Goal: Task Accomplishment & Management: Use online tool/utility

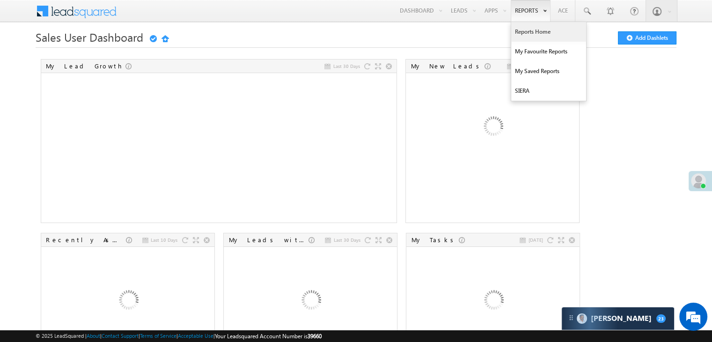
click at [529, 33] on link "Reports Home" at bounding box center [548, 32] width 75 height 20
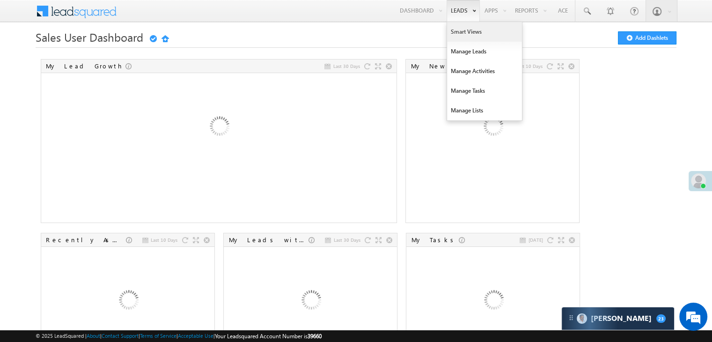
click at [455, 31] on link "Smart Views" at bounding box center [484, 32] width 75 height 20
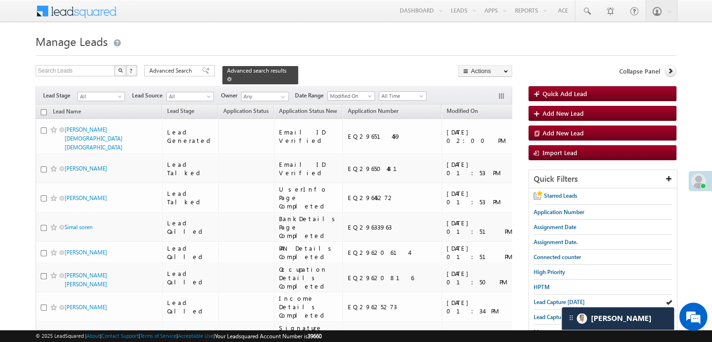
click at [232, 77] on span at bounding box center [229, 79] width 5 height 5
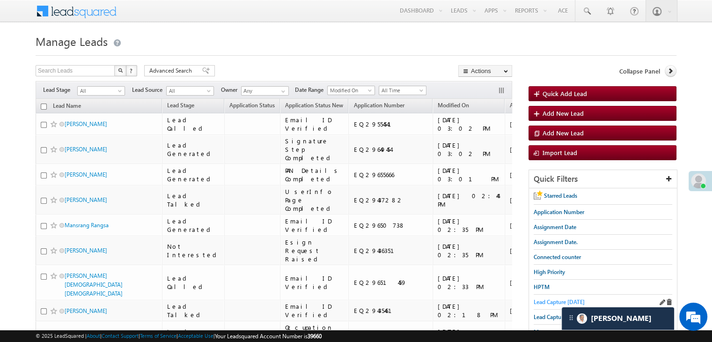
click at [551, 300] on span "Lead Capture today" at bounding box center [558, 301] width 51 height 7
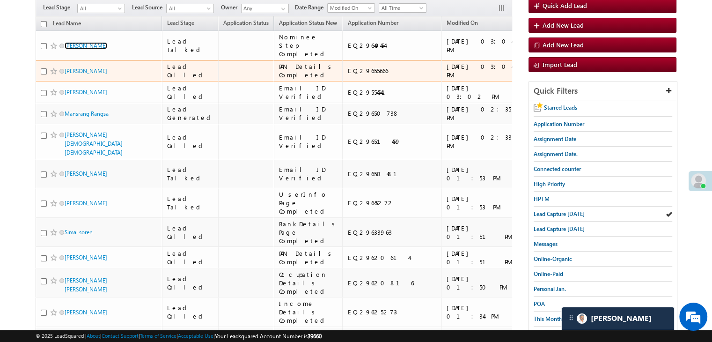
scroll to position [94, 0]
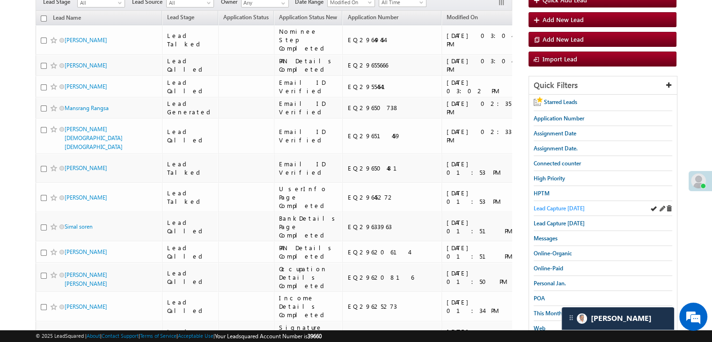
click at [560, 206] on span "Lead Capture today" at bounding box center [558, 207] width 51 height 7
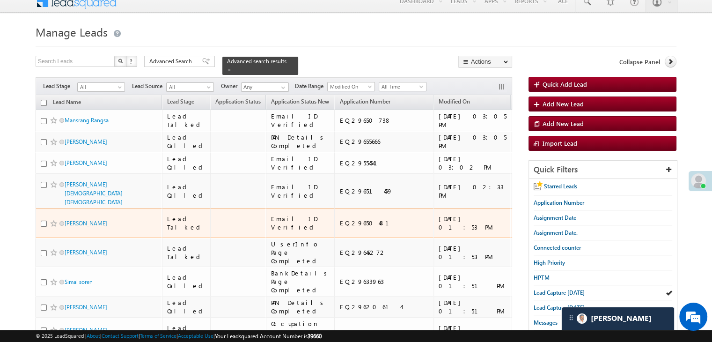
scroll to position [0, 0]
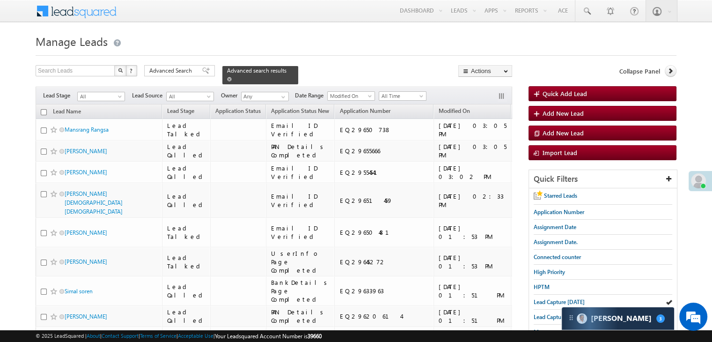
click at [232, 77] on span at bounding box center [229, 79] width 5 height 5
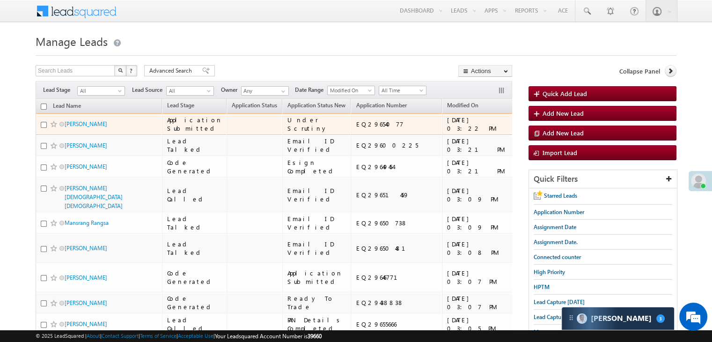
click at [51, 128] on span at bounding box center [53, 123] width 7 height 7
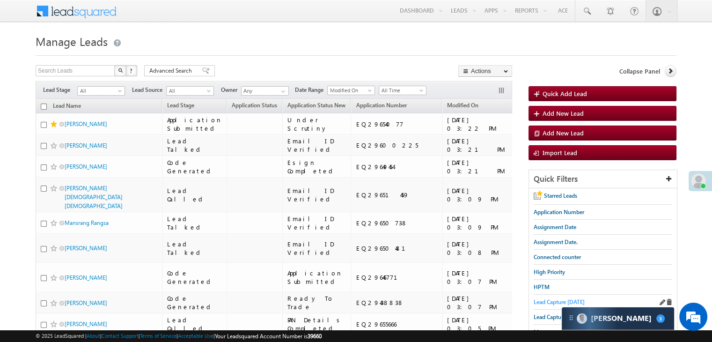
click at [561, 302] on span "Lead Capture today" at bounding box center [558, 301] width 51 height 7
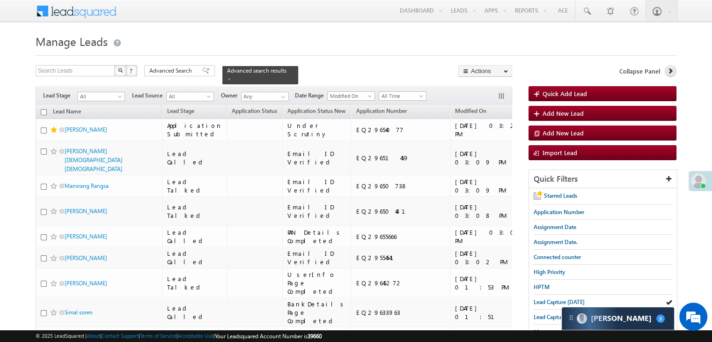
click at [669, 76] on link at bounding box center [670, 71] width 12 height 12
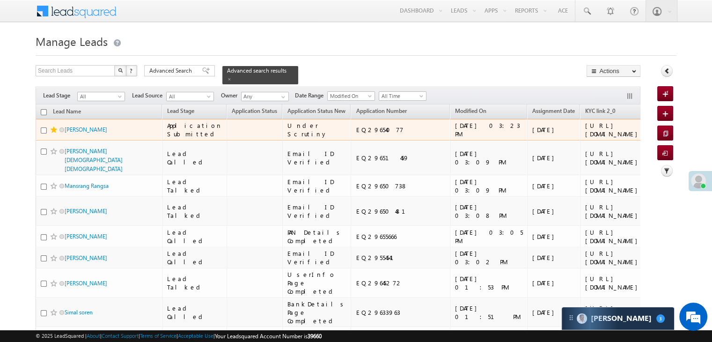
drag, startPoint x: 490, startPoint y: 118, endPoint x: 530, endPoint y: 161, distance: 58.3
click at [585, 138] on div "https://angelbroking1-pk3em7sa.customui-test.leadsquared.com?leadId=ff27158c-89…" at bounding box center [613, 129] width 57 height 17
copy div "https://angelbroking1-pk3em7sa.customui-test.leadsquared.com?leadId=ff27158c-89…"
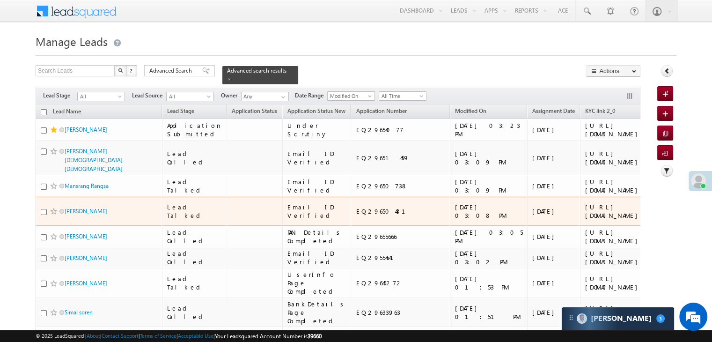
click at [372, 215] on div "EQ29650481" at bounding box center [401, 211] width 90 height 8
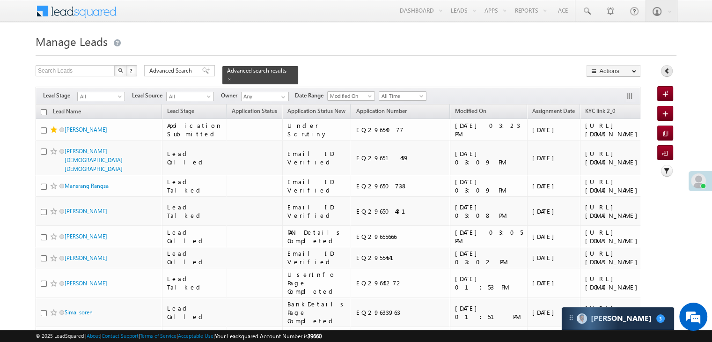
click at [663, 70] on icon at bounding box center [666, 70] width 7 height 7
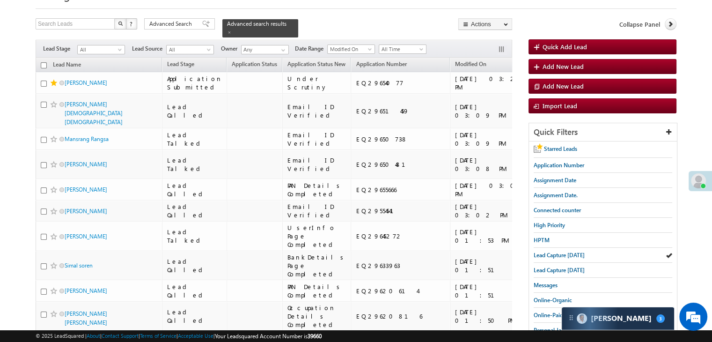
scroll to position [47, 0]
click at [548, 254] on span "Lead Capture today" at bounding box center [558, 254] width 51 height 7
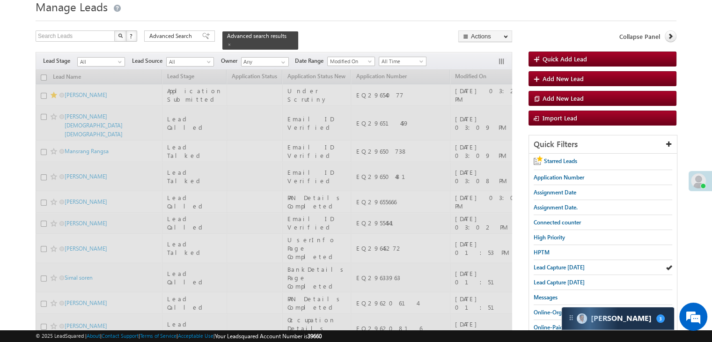
scroll to position [0, 0]
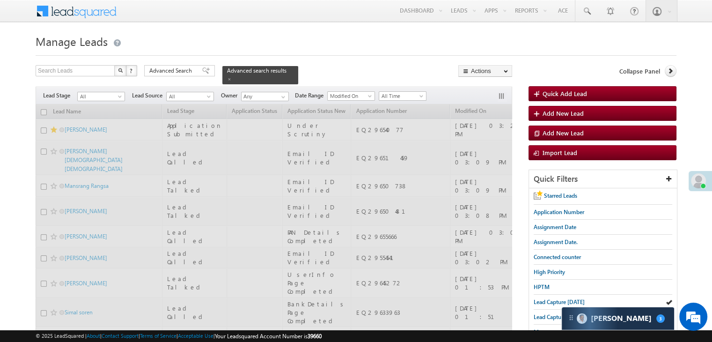
click at [487, 94] on div "Filters Lead Stage All All Lead Source All All Owner Any Any Date Range Go maxd…" at bounding box center [274, 96] width 476 height 18
drag, startPoint x: 456, startPoint y: 90, endPoint x: 450, endPoint y: 75, distance: 15.6
click at [456, 87] on div "Filters Lead Stage All All Lead Source All All Owner Any Any Date Range Go maxd…" at bounding box center [274, 96] width 476 height 18
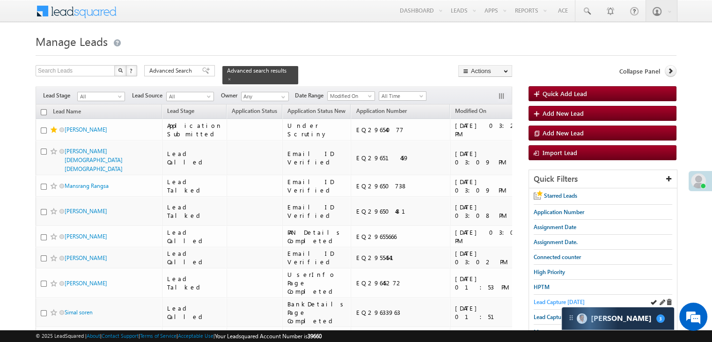
click at [551, 300] on span "Lead Capture today" at bounding box center [558, 301] width 51 height 7
click at [550, 301] on span "Lead Capture today" at bounding box center [558, 301] width 51 height 7
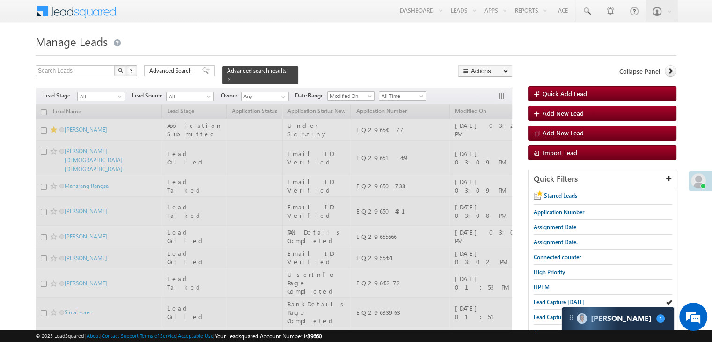
drag, startPoint x: 238, startPoint y: 134, endPoint x: 174, endPoint y: 130, distance: 63.8
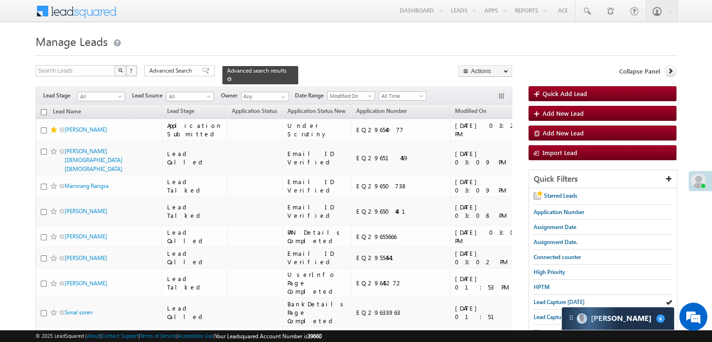
click at [232, 77] on span at bounding box center [229, 79] width 5 height 5
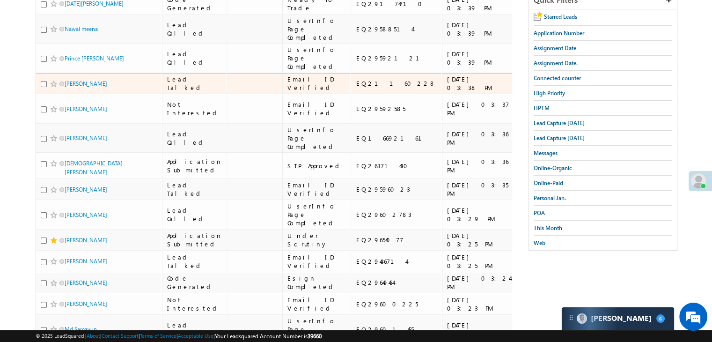
scroll to position [187, 0]
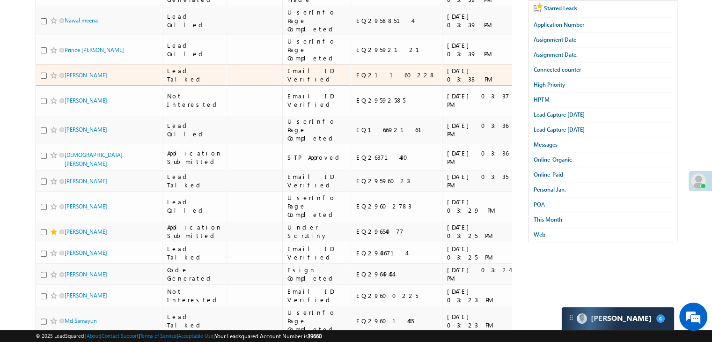
click at [52, 79] on span at bounding box center [53, 75] width 7 height 7
click at [356, 79] on div "EQ21160228" at bounding box center [397, 75] width 82 height 8
copy div "EQ21160228"
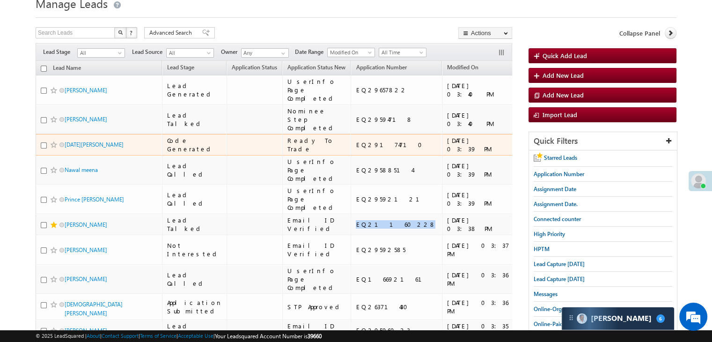
scroll to position [0, 0]
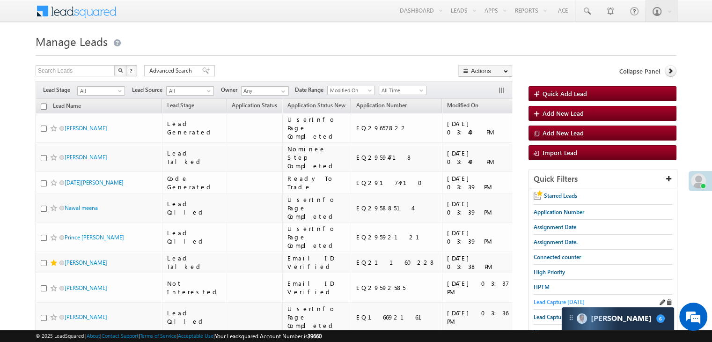
click at [536, 298] on span "Lead Capture today" at bounding box center [558, 301] width 51 height 7
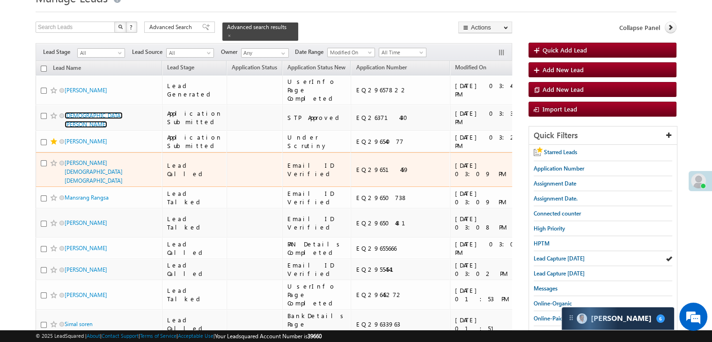
scroll to position [47, 0]
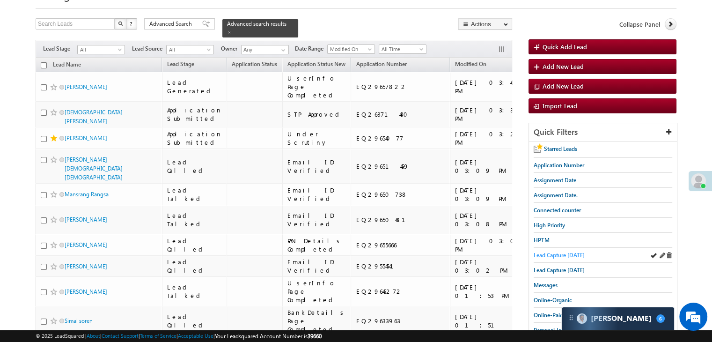
click at [548, 255] on span "Lead Capture today" at bounding box center [558, 254] width 51 height 7
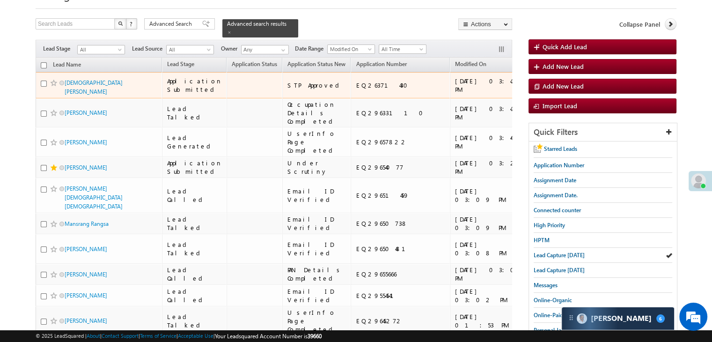
click at [52, 87] on span at bounding box center [53, 82] width 7 height 7
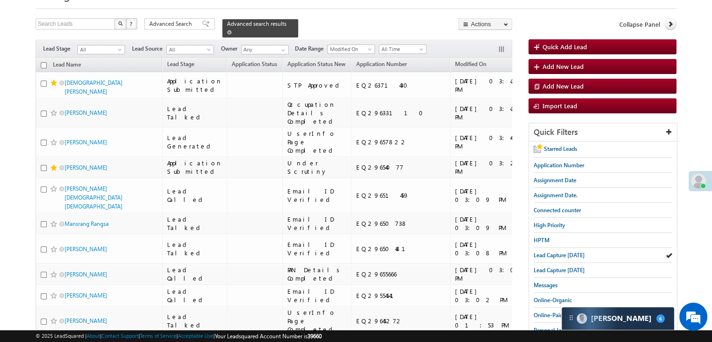
click at [232, 30] on span at bounding box center [229, 32] width 5 height 5
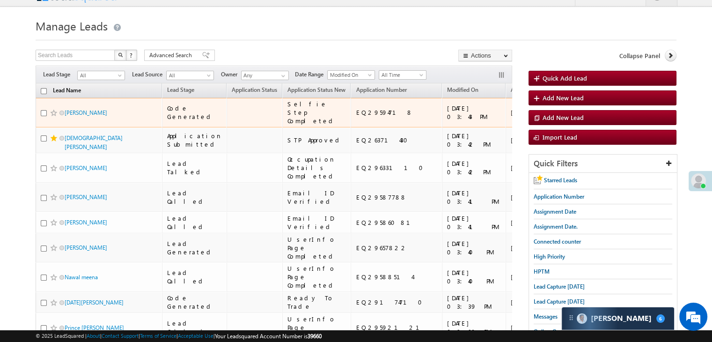
scroll to position [0, 0]
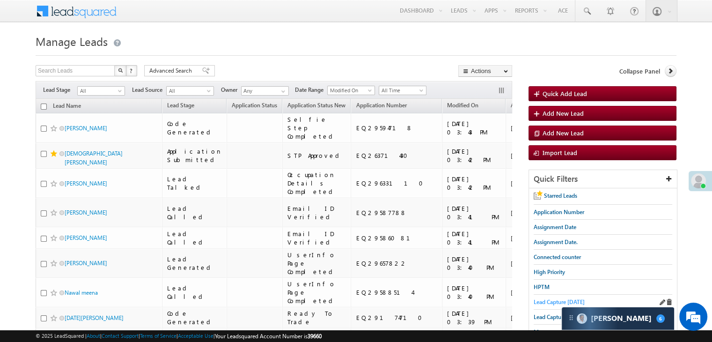
click at [547, 298] on span "Lead Capture today" at bounding box center [558, 301] width 51 height 7
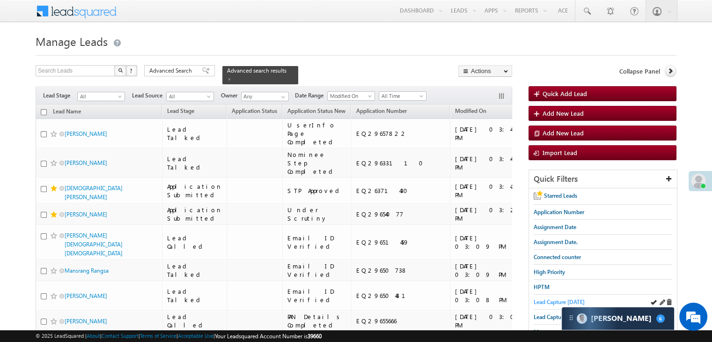
click at [543, 299] on span "Lead Capture today" at bounding box center [558, 301] width 51 height 7
click at [534, 300] on span "Lead Capture today" at bounding box center [558, 301] width 51 height 7
click at [545, 298] on span "Lead Capture today" at bounding box center [558, 301] width 51 height 7
click at [544, 298] on span "Lead Capture today" at bounding box center [558, 301] width 51 height 7
click at [671, 70] on icon at bounding box center [670, 70] width 7 height 7
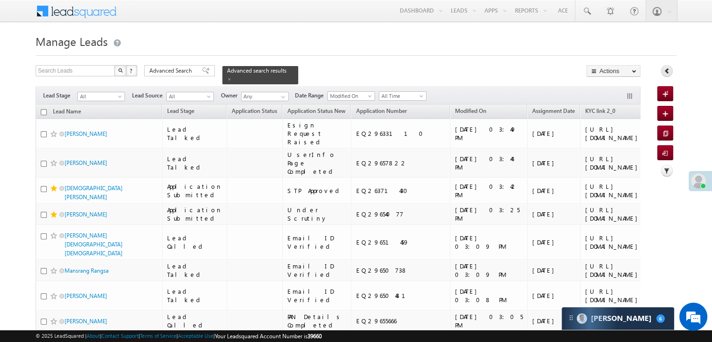
click at [663, 68] on icon at bounding box center [666, 70] width 7 height 7
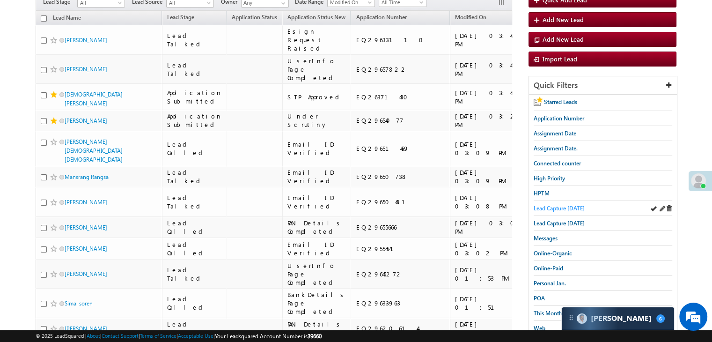
click at [561, 204] on span "Lead Capture today" at bounding box center [558, 207] width 51 height 7
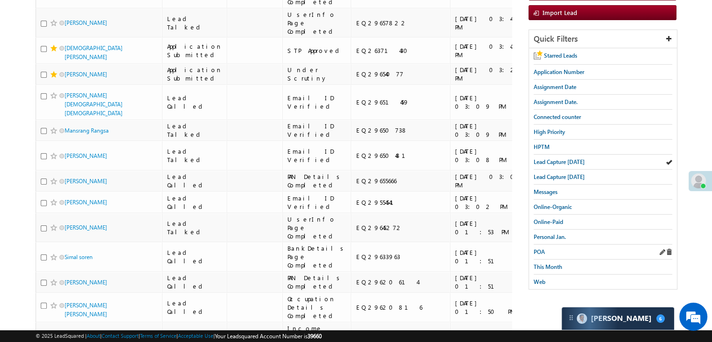
scroll to position [140, 0]
click at [545, 262] on span "This Month" at bounding box center [547, 265] width 29 height 7
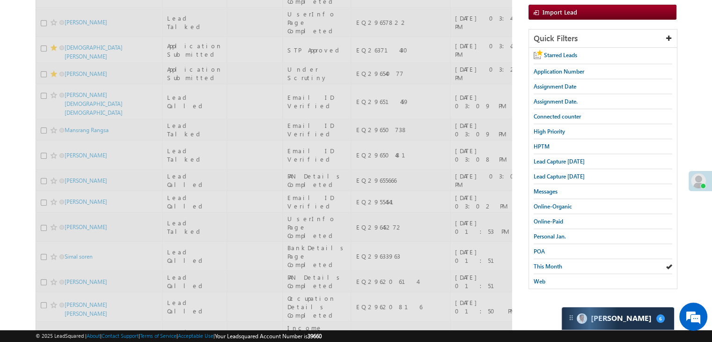
scroll to position [0, 0]
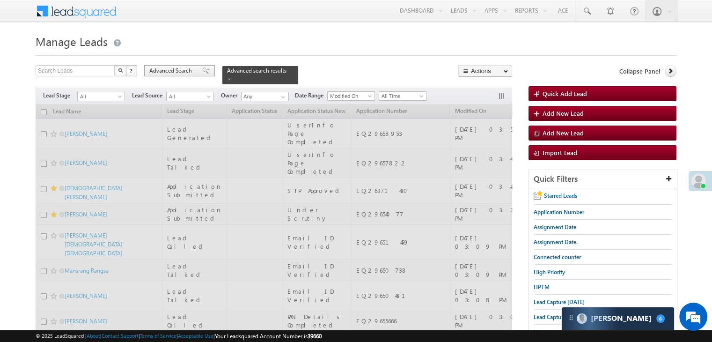
click at [185, 69] on span "Advanced Search" at bounding box center [171, 70] width 45 height 8
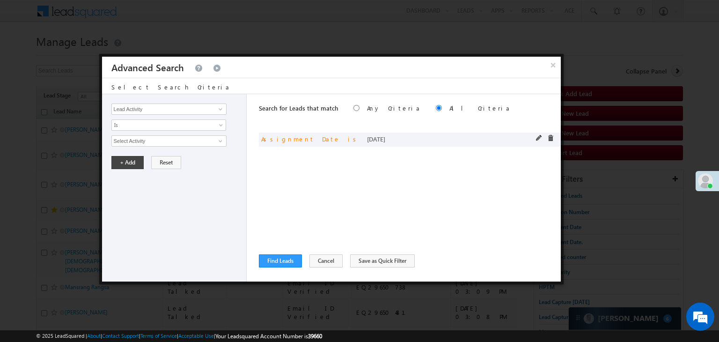
click at [533, 139] on div "and Assignment Date is today" at bounding box center [410, 139] width 302 height 14
click at [537, 138] on span at bounding box center [539, 138] width 7 height 7
click at [207, 143] on span "Today" at bounding box center [163, 141] width 102 height 8
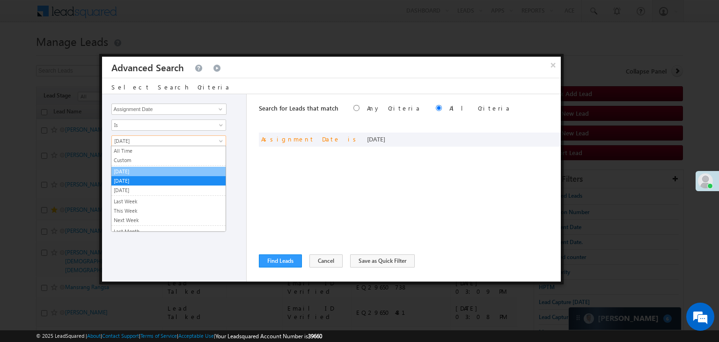
click at [170, 172] on link "Yesterday" at bounding box center [168, 171] width 114 height 8
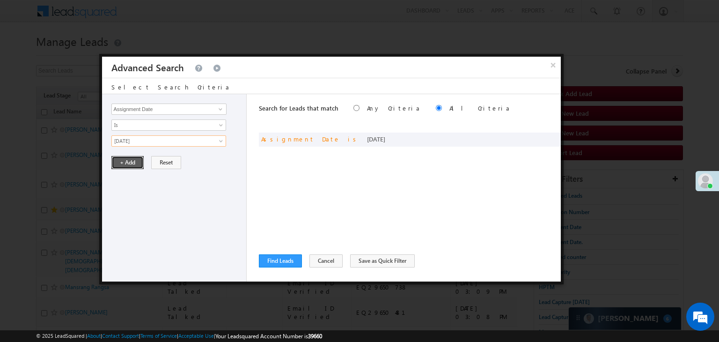
click at [123, 165] on button "+ Add" at bounding box center [127, 162] width 32 height 13
click at [280, 259] on button "Find Leads" at bounding box center [280, 260] width 43 height 13
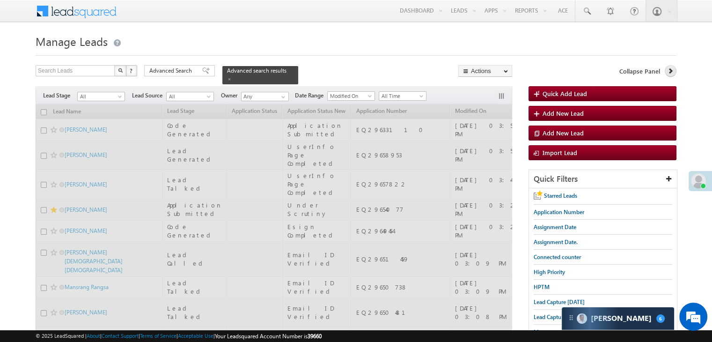
click at [666, 72] on link at bounding box center [670, 71] width 12 height 12
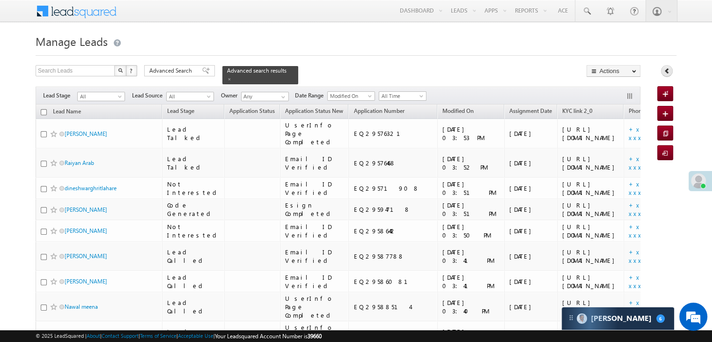
click at [664, 73] on icon at bounding box center [666, 70] width 7 height 7
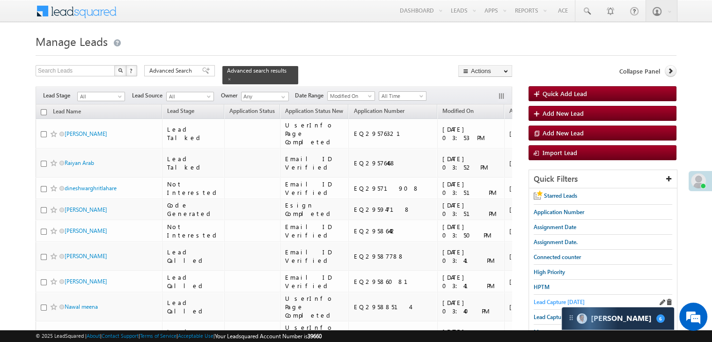
click at [543, 301] on span "Lead Capture today" at bounding box center [558, 301] width 51 height 7
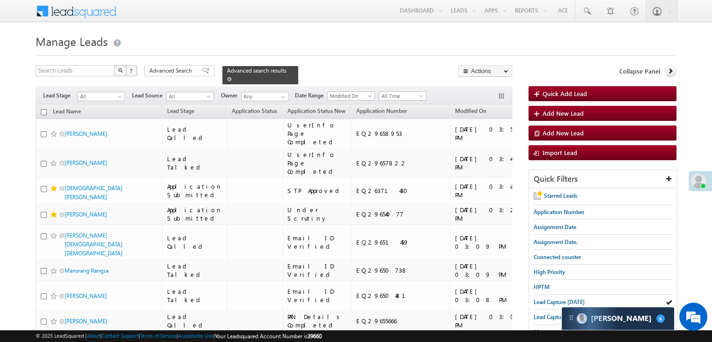
click at [232, 77] on span at bounding box center [229, 79] width 5 height 5
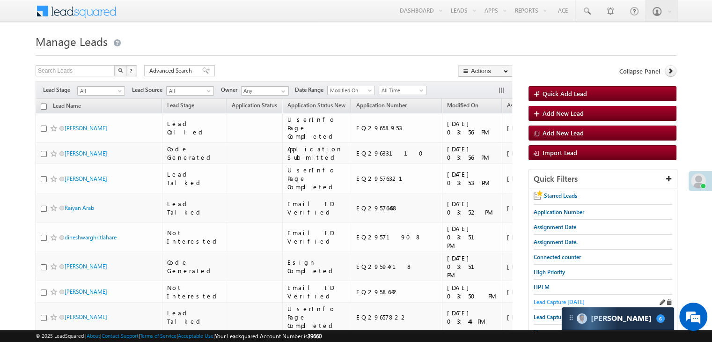
click at [554, 303] on span "Lead Capture today" at bounding box center [558, 301] width 51 height 7
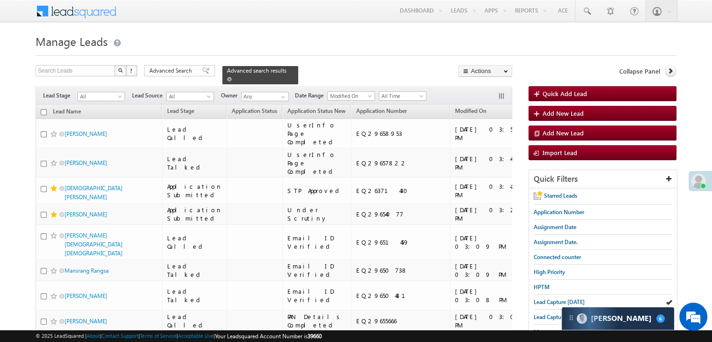
click at [280, 70] on div "Advanced search results" at bounding box center [260, 75] width 76 height 18
click at [232, 77] on span at bounding box center [229, 79] width 5 height 5
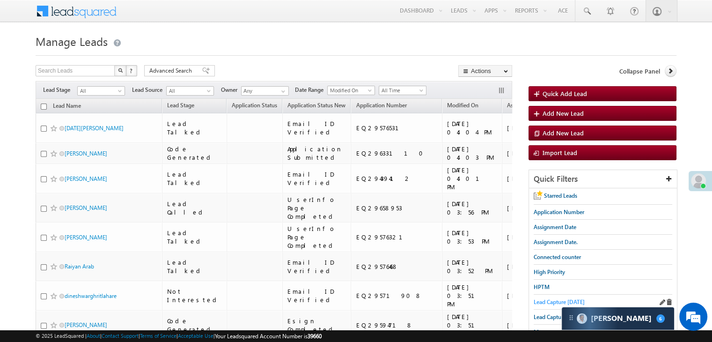
click at [555, 301] on span "Lead Capture today" at bounding box center [558, 301] width 51 height 7
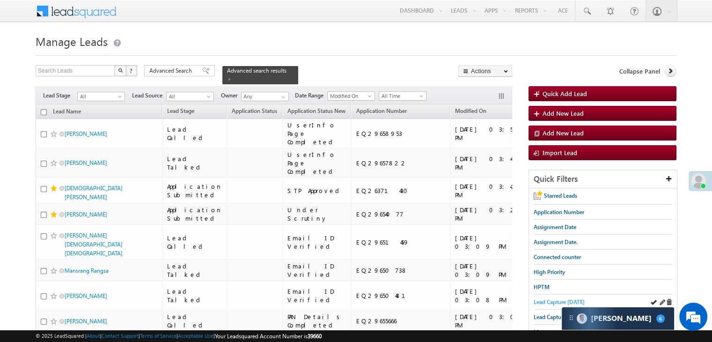
click at [548, 299] on span "Lead Capture today" at bounding box center [558, 301] width 51 height 7
